Goal: Find specific page/section: Find specific page/section

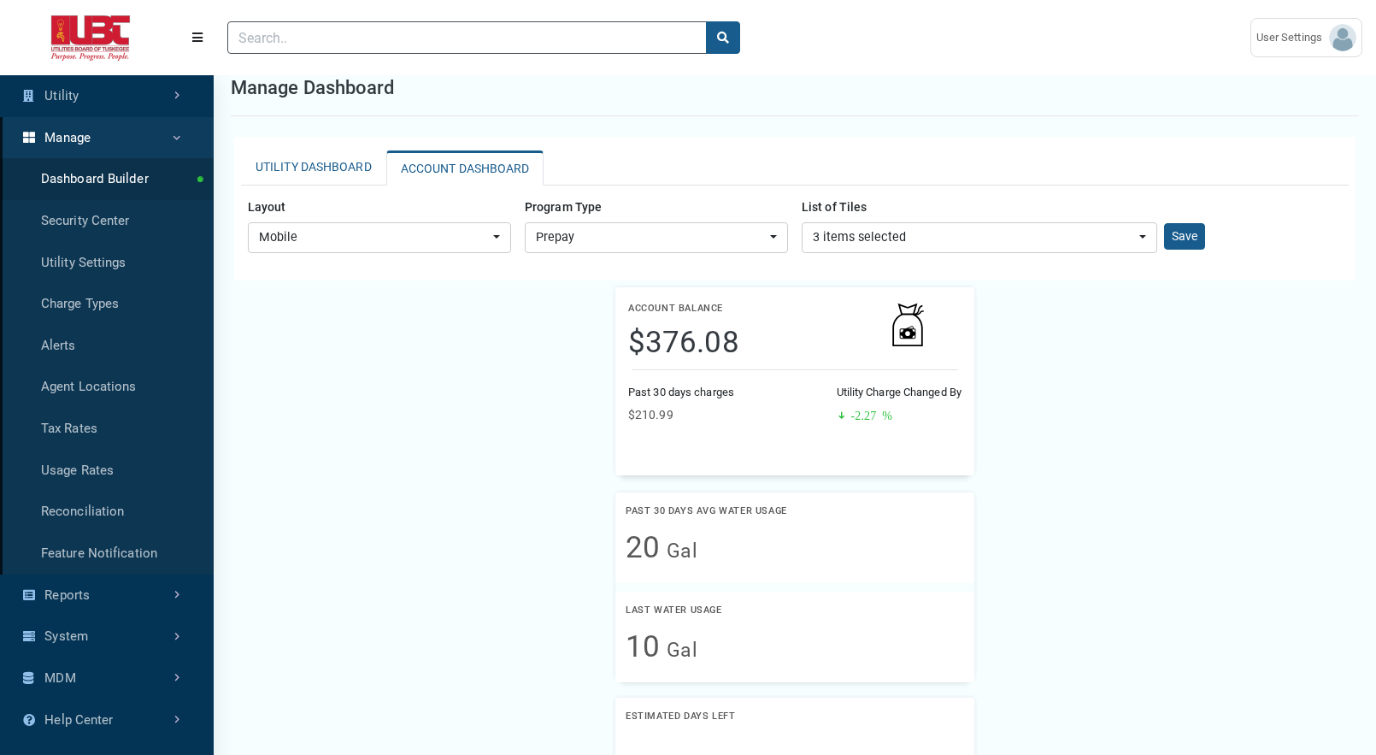
scroll to position [8, 1]
click at [830, 221] on label "List of Tiles" at bounding box center [834, 207] width 79 height 30
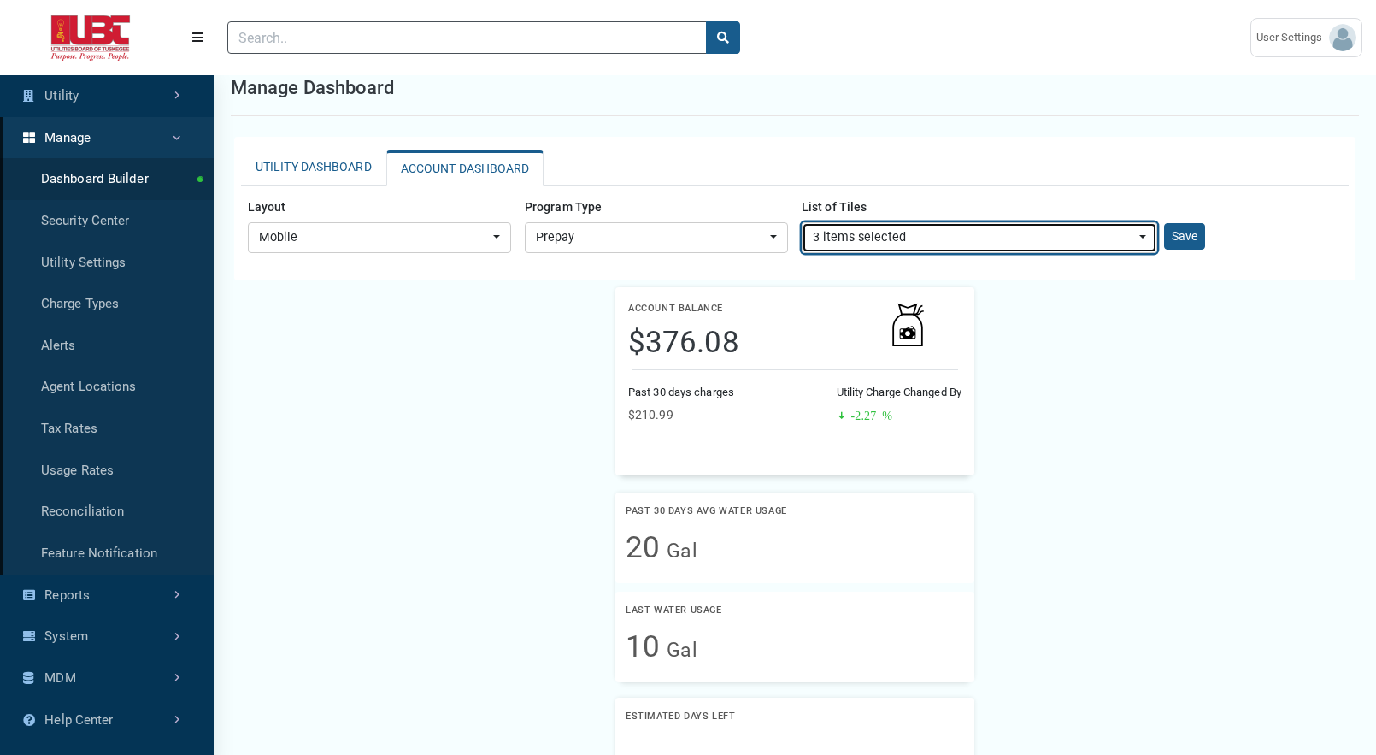
click at [841, 233] on div "3 items selected" at bounding box center [974, 237] width 323 height 19
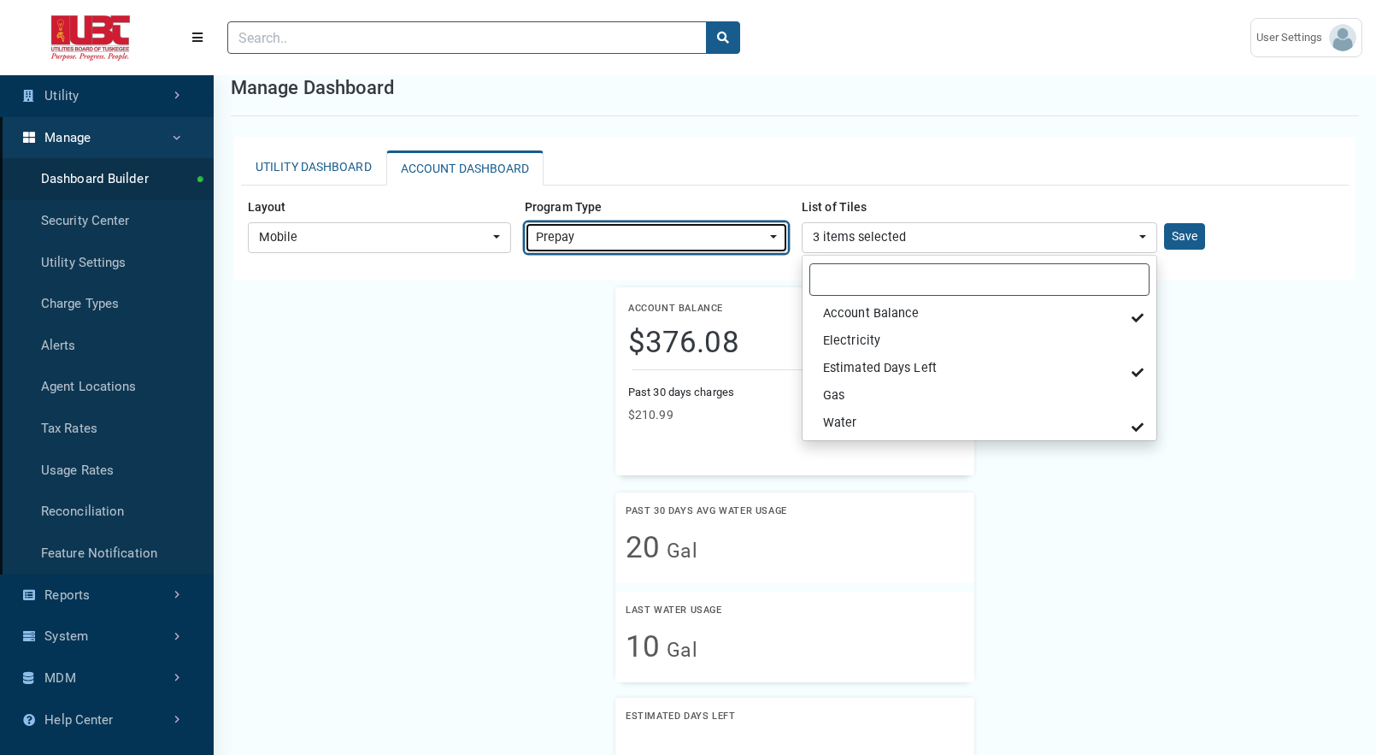
click at [692, 240] on div "Prepay" at bounding box center [651, 237] width 231 height 19
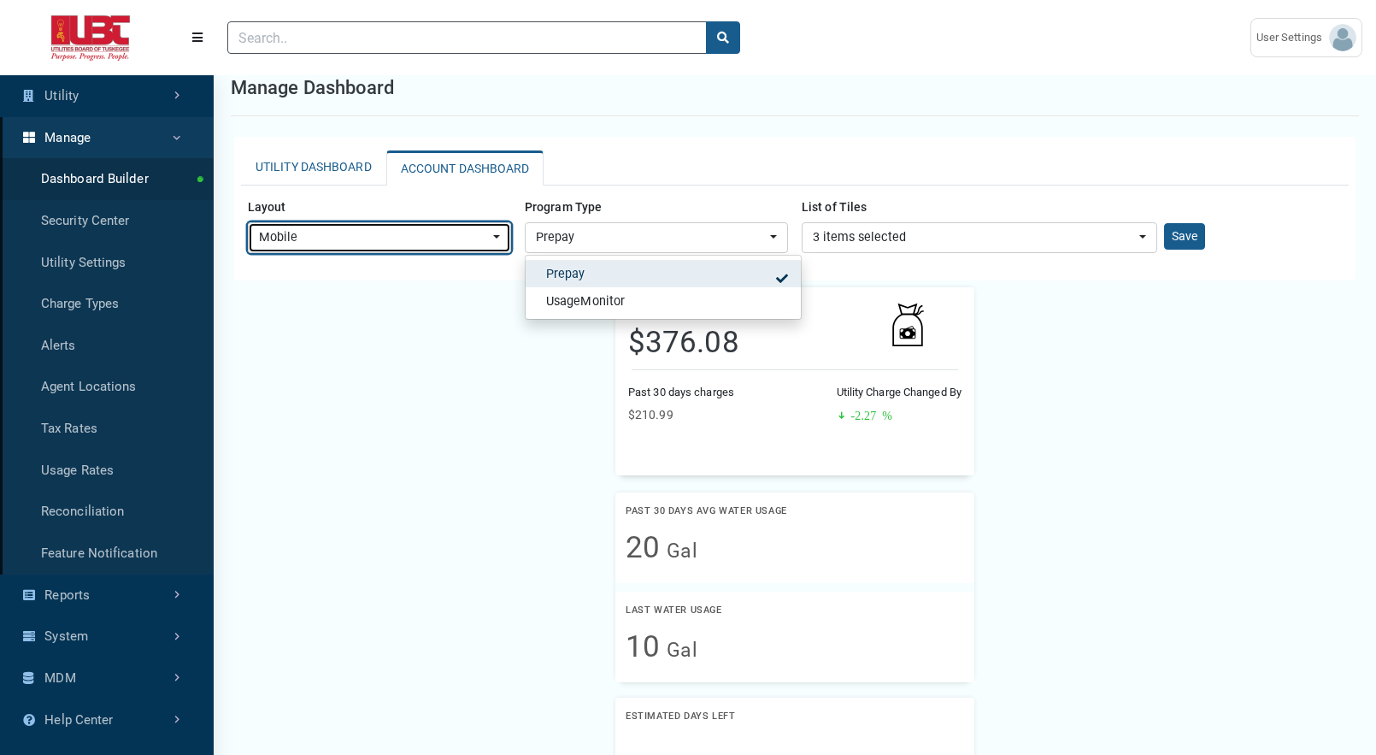
click at [431, 227] on button "Mobile" at bounding box center [379, 237] width 263 height 31
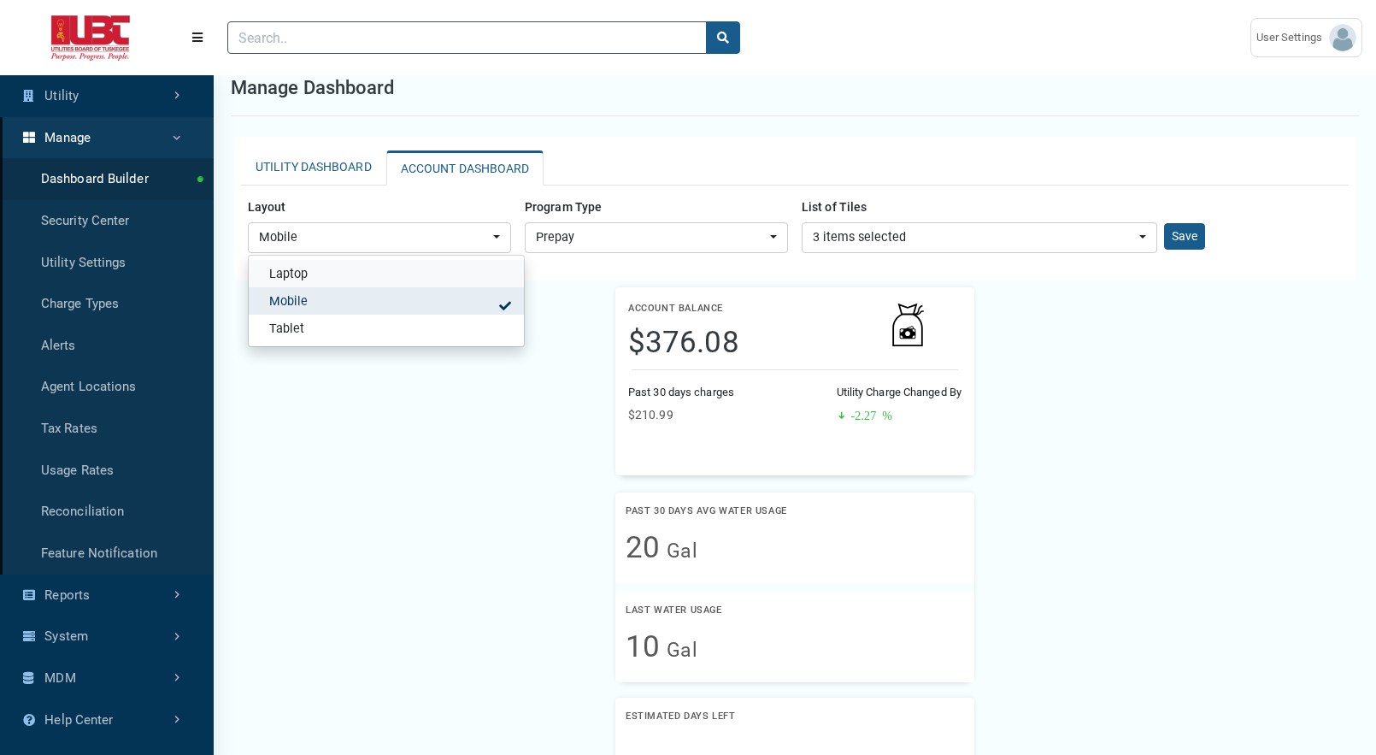
click at [416, 280] on link "Laptop" at bounding box center [386, 273] width 275 height 27
select select "Laptop"
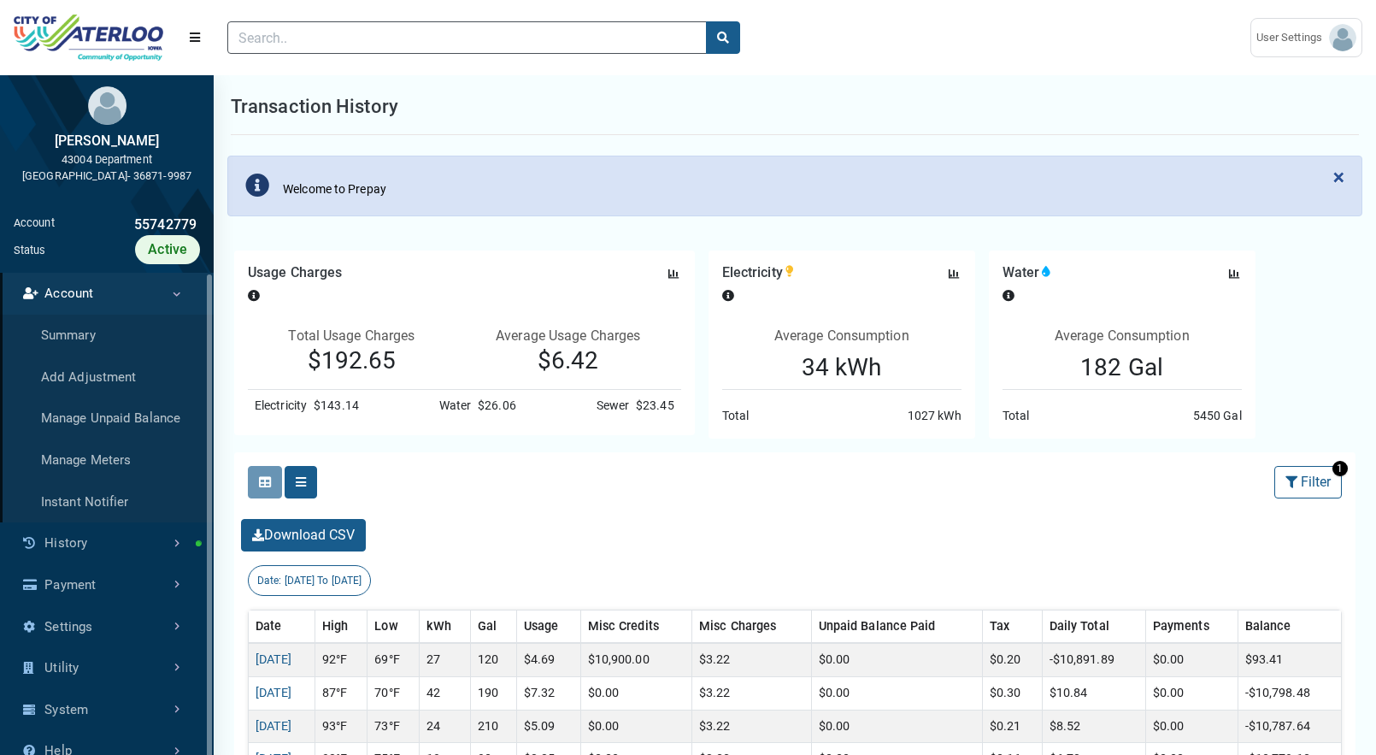
select select "25 per page"
click at [98, 50] on img at bounding box center [89, 38] width 150 height 47
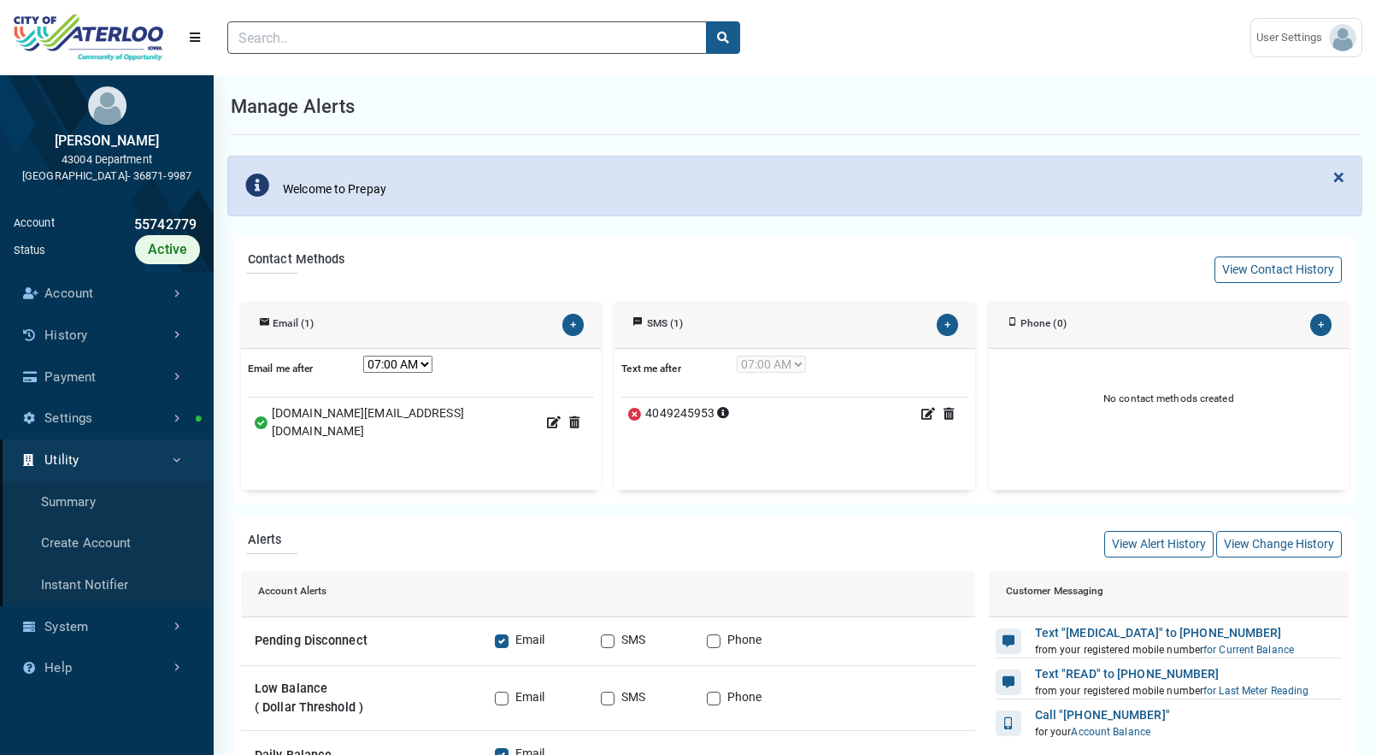
scroll to position [85, 346]
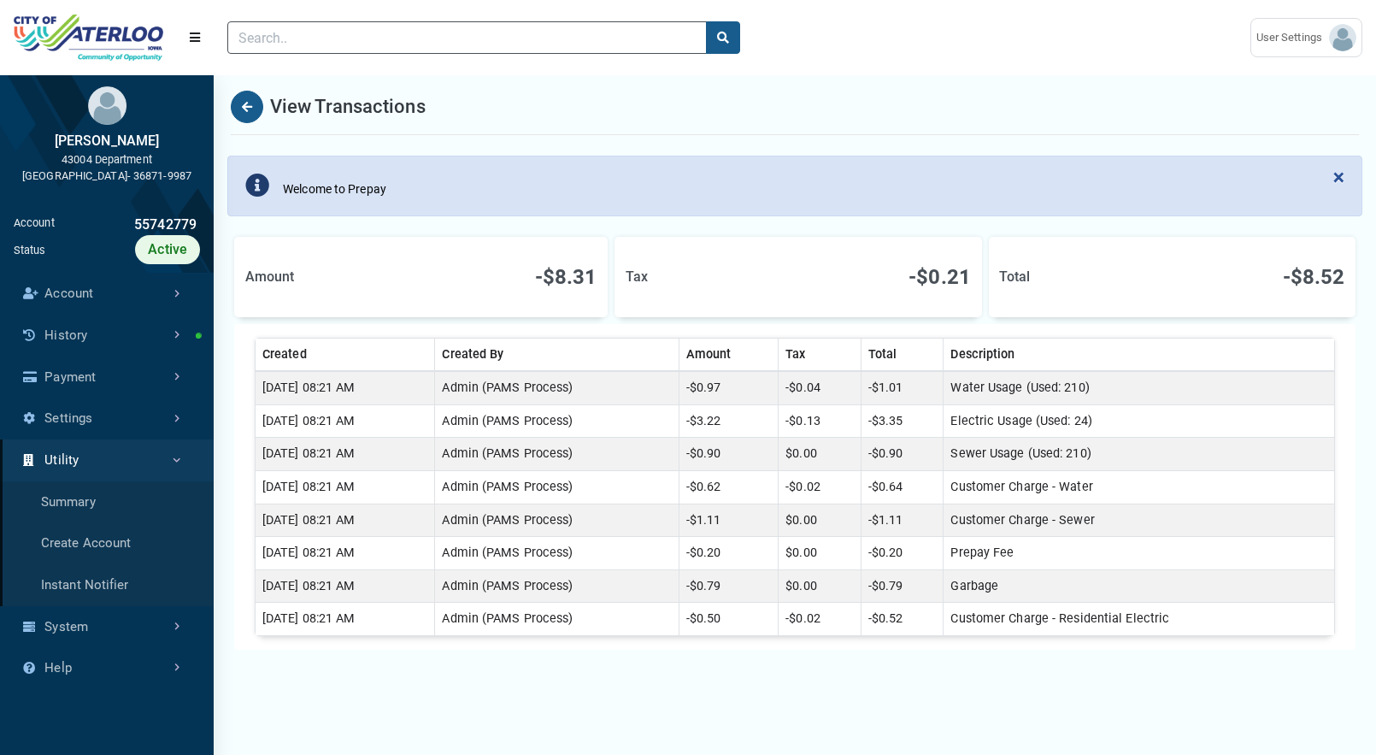
scroll to position [8, 1]
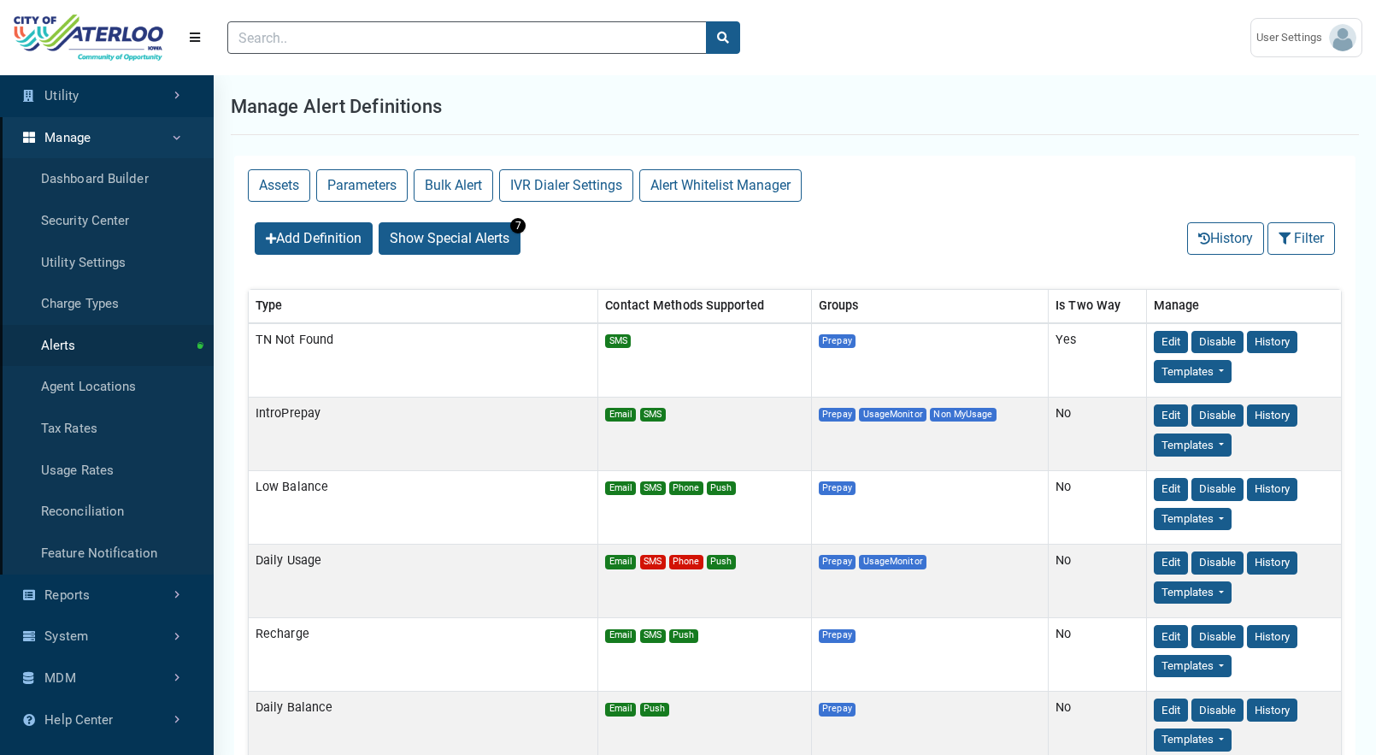
select select "25 per page"
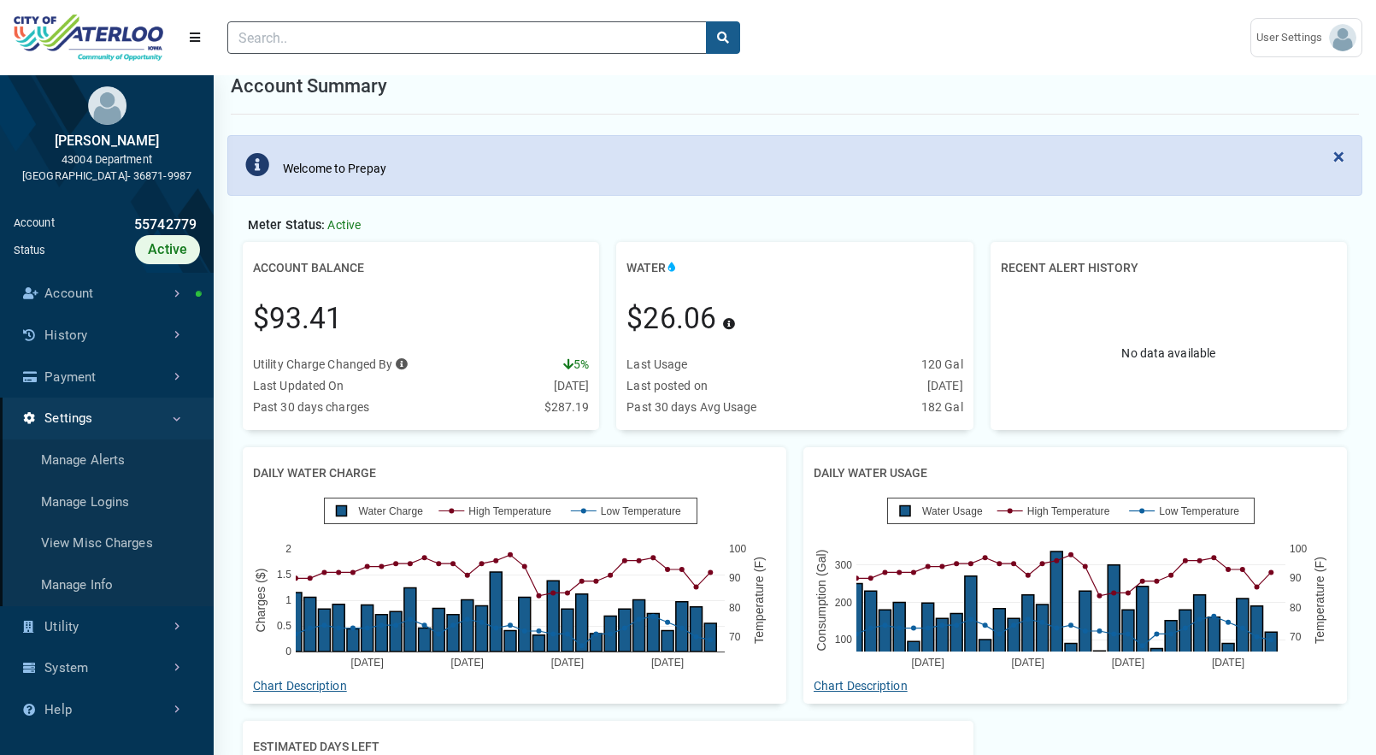
scroll to position [17, 0]
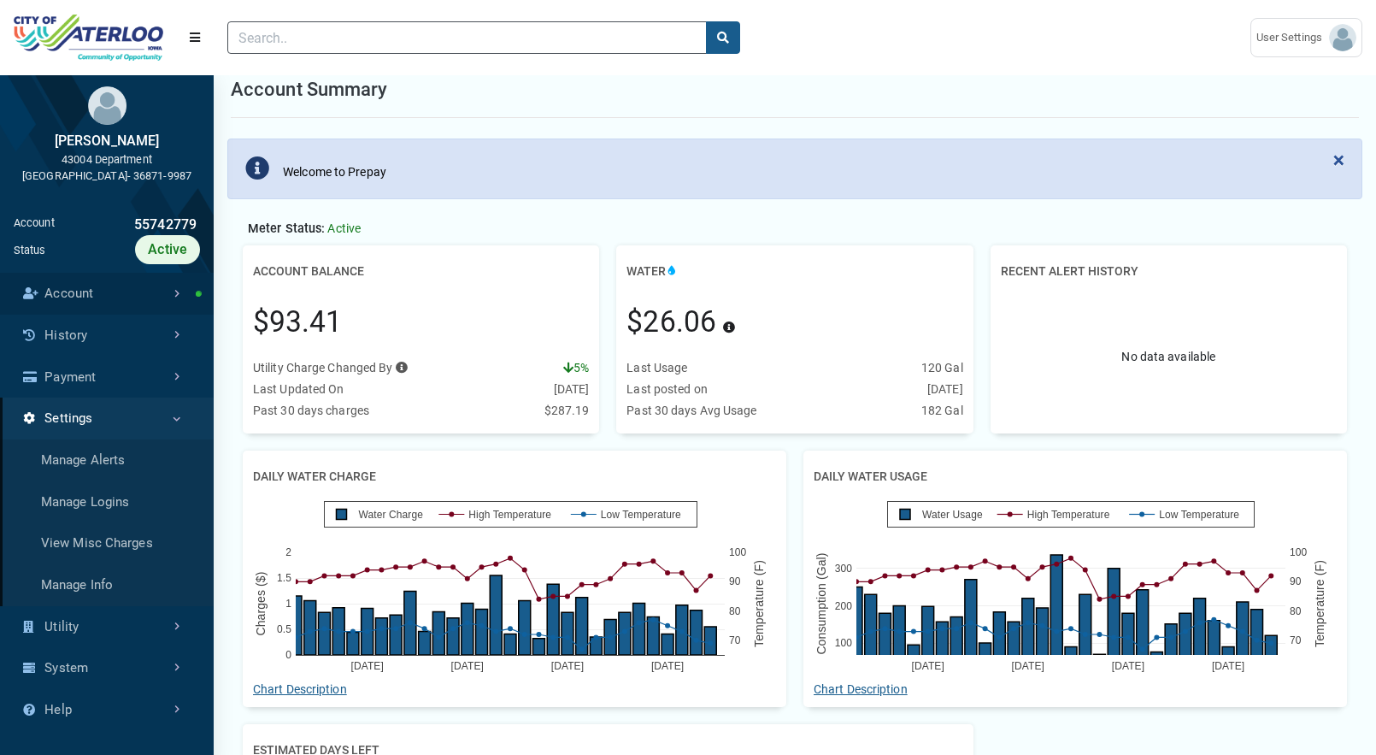
click at [179, 292] on link "Account" at bounding box center [107, 294] width 214 height 42
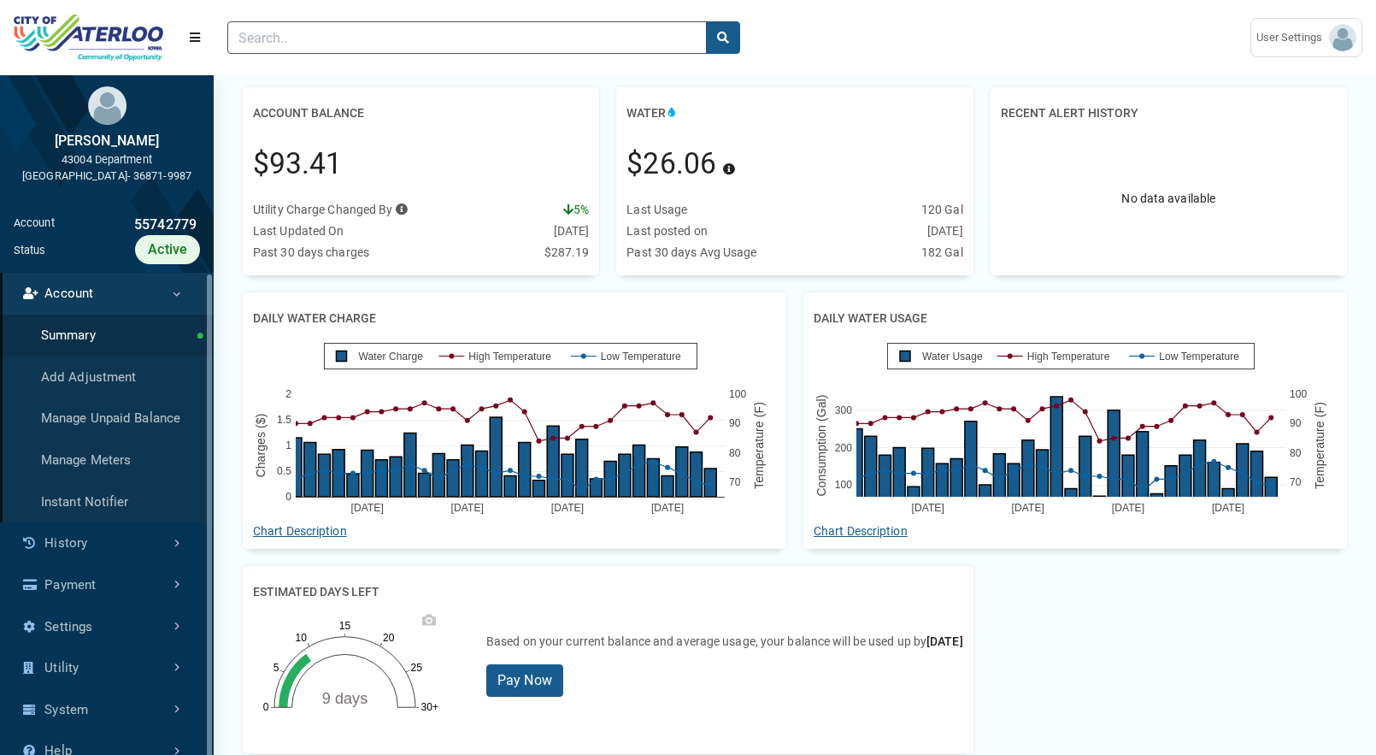
scroll to position [162, 0]
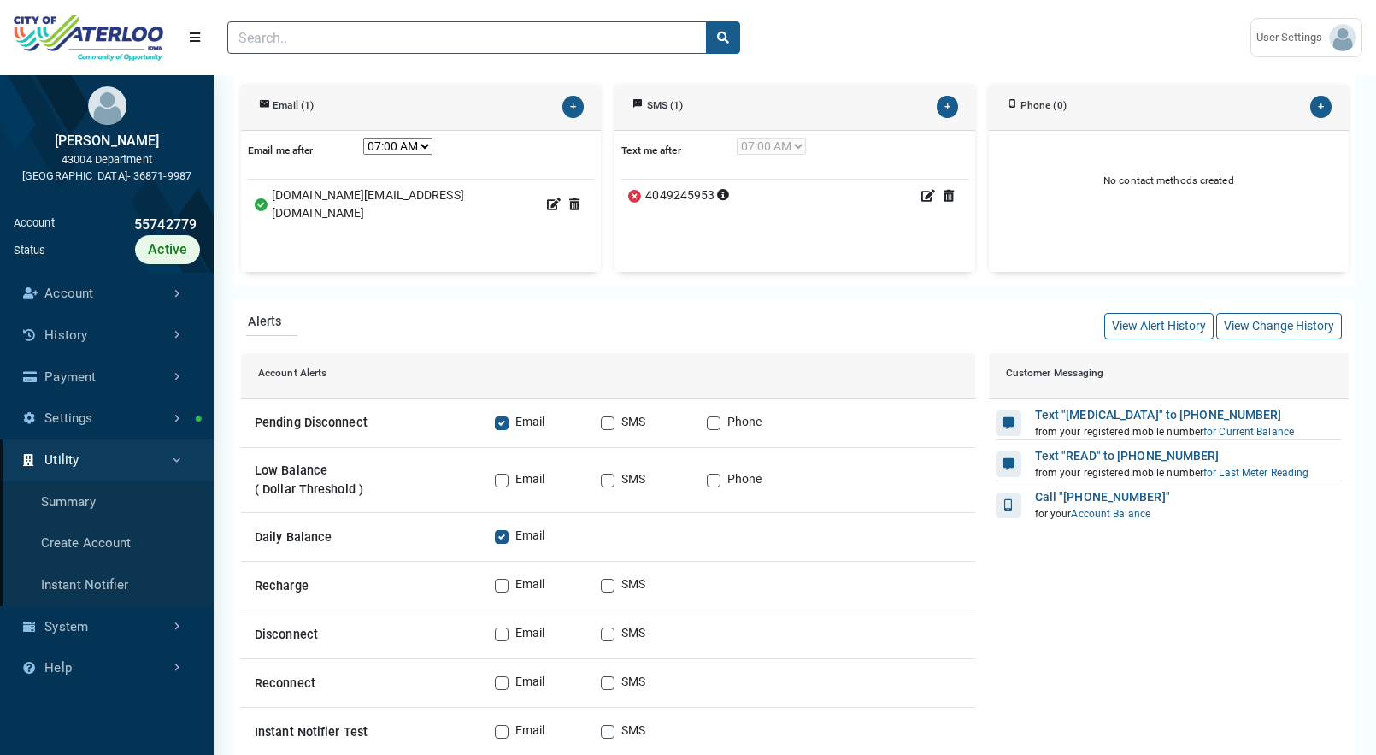
scroll to position [208, 0]
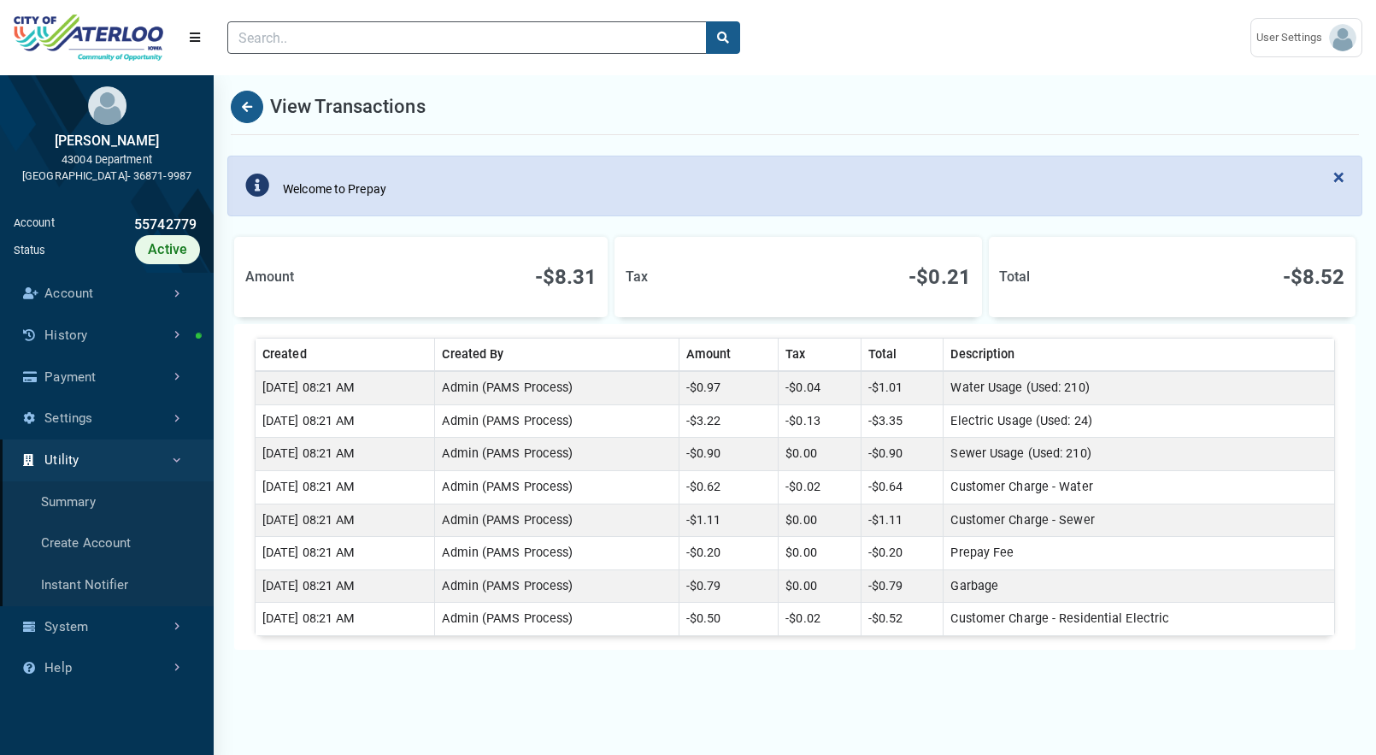
scroll to position [8, 1]
click at [255, 109] on button "Back" at bounding box center [247, 107] width 32 height 32
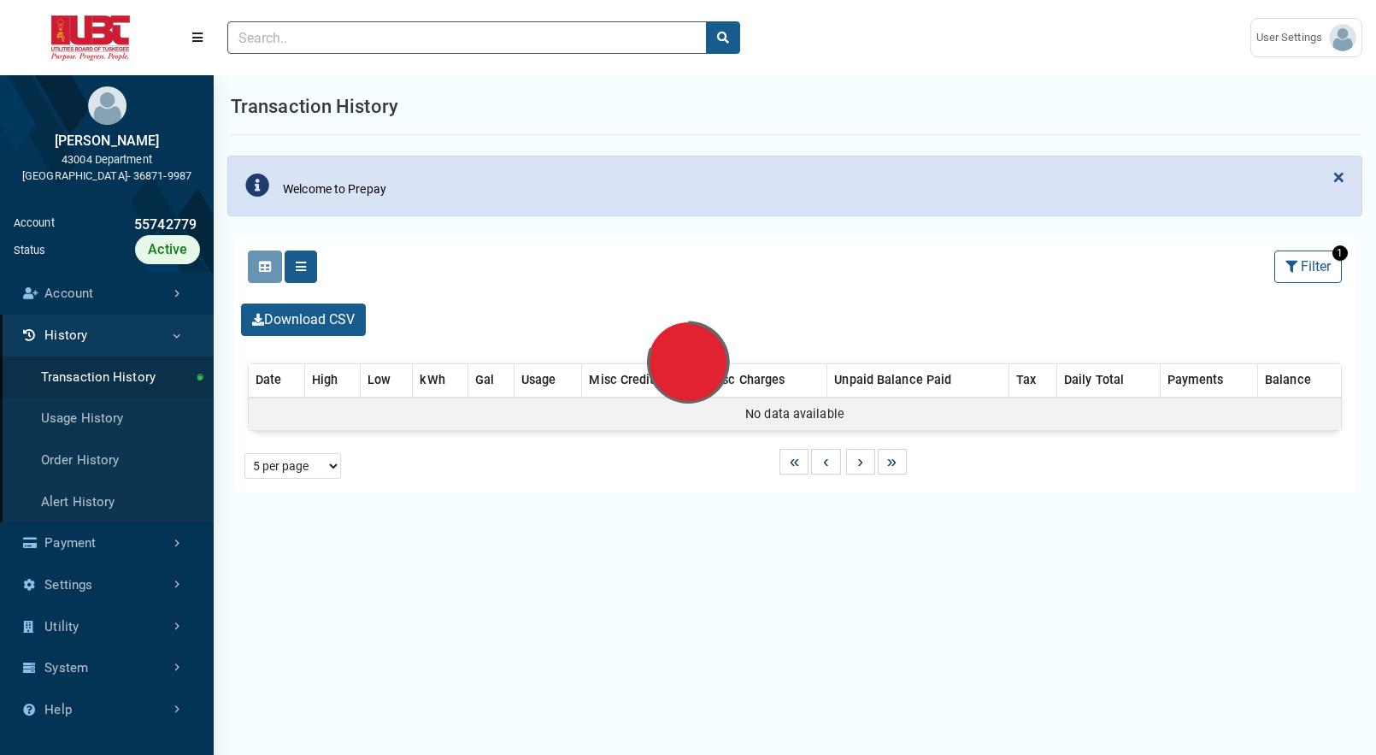
select select "25 per page"
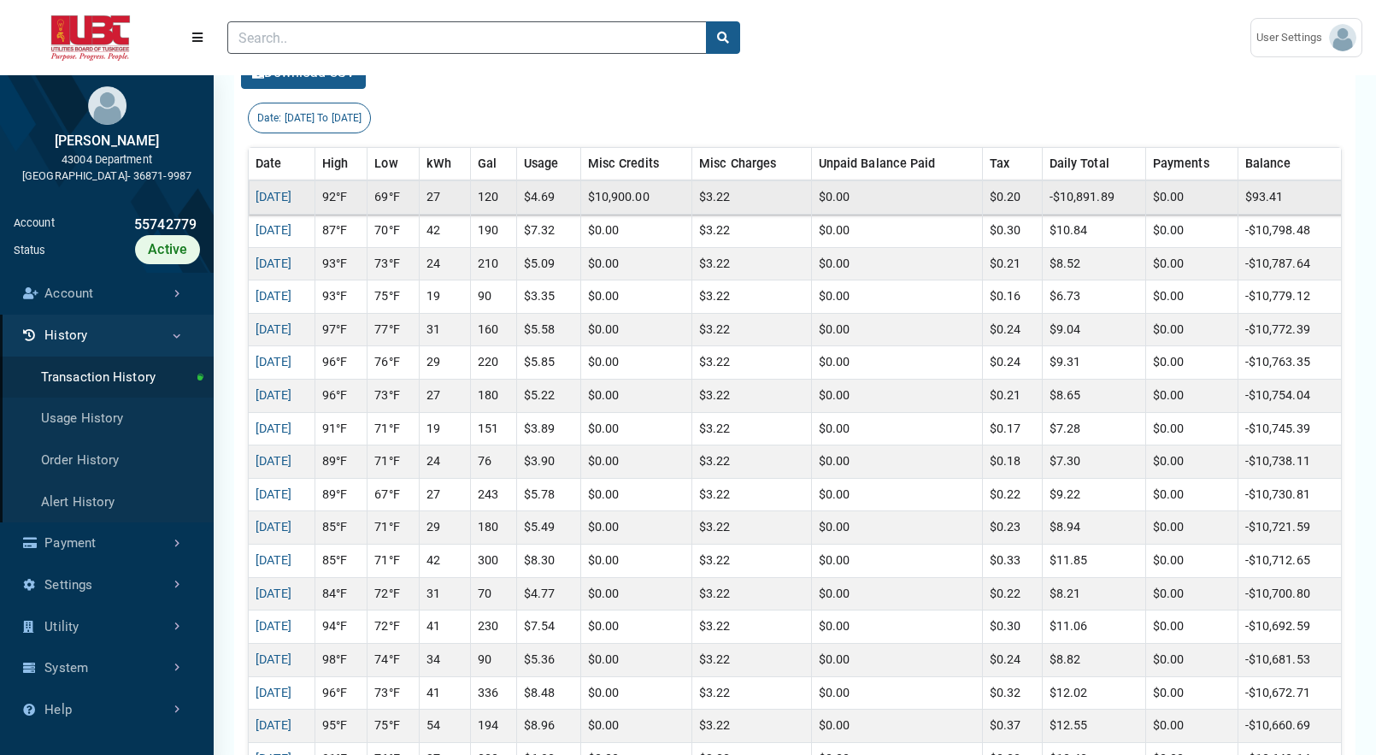
scroll to position [464, 0]
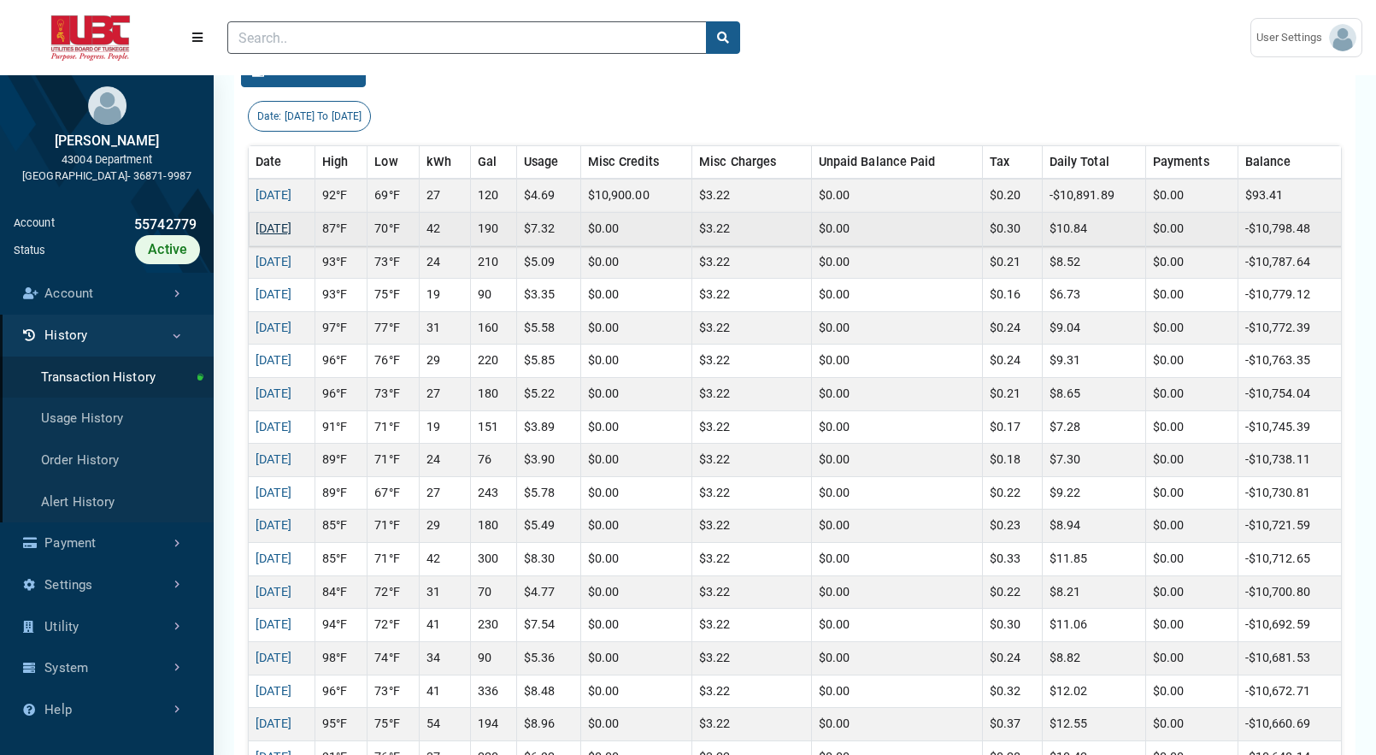
click at [292, 231] on link "08/13/2025" at bounding box center [274, 228] width 37 height 15
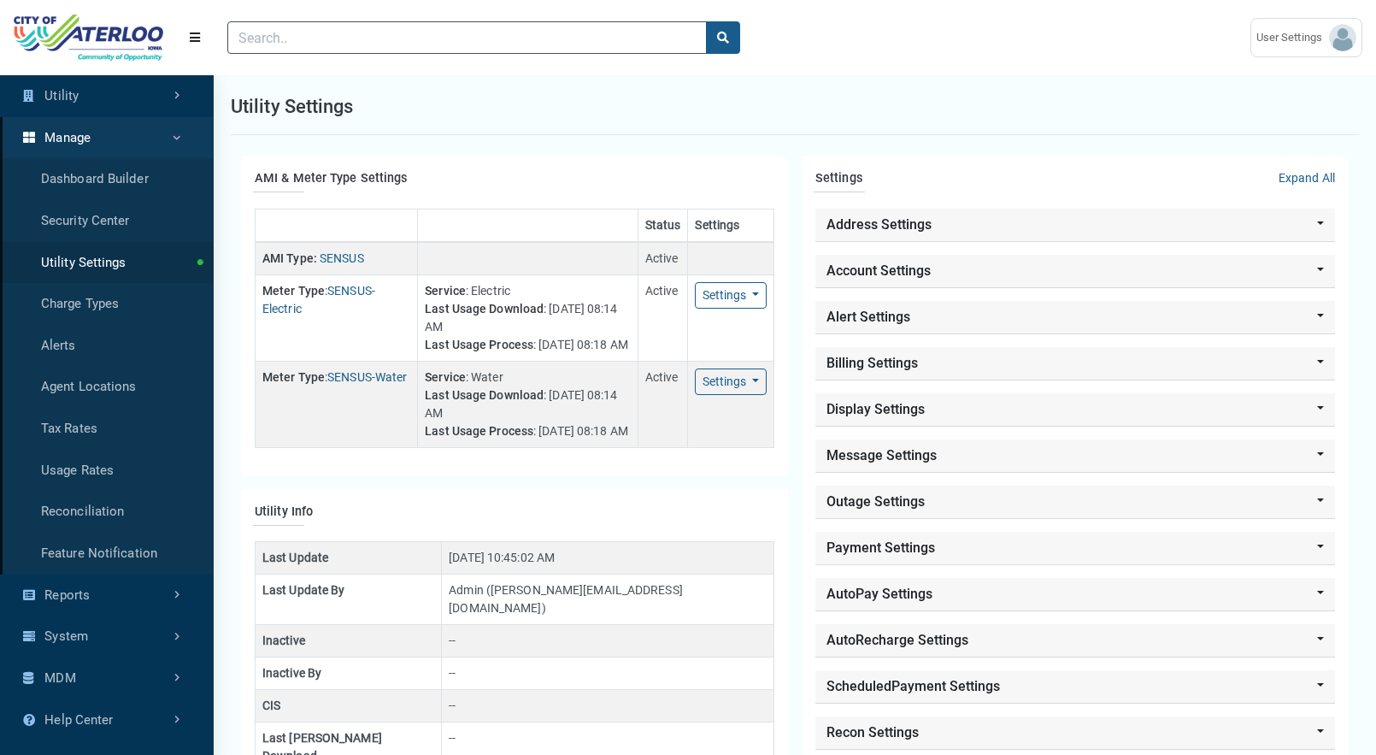
scroll to position [8, 1]
click at [121, 505] on link "Reconciliation" at bounding box center [107, 512] width 214 height 42
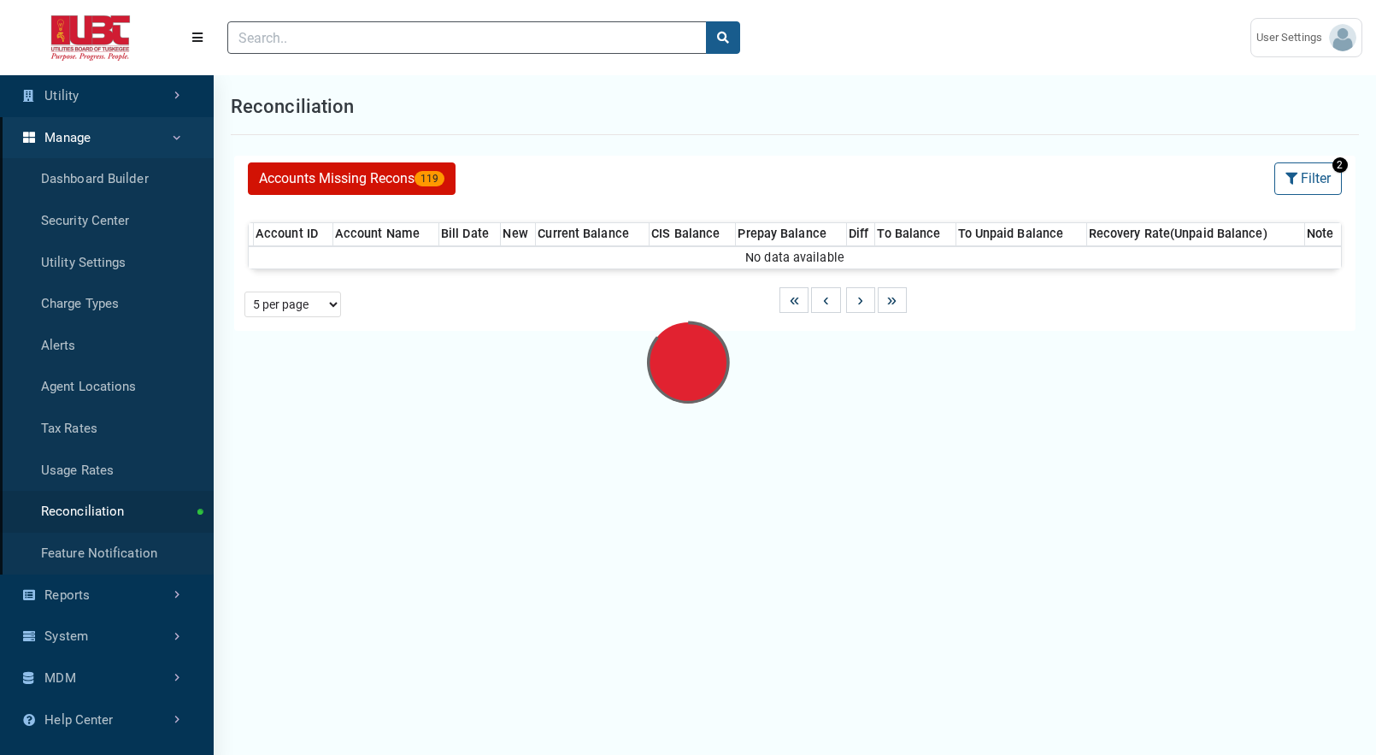
select select "25 per page"
